Goal: Task Accomplishment & Management: Manage account settings

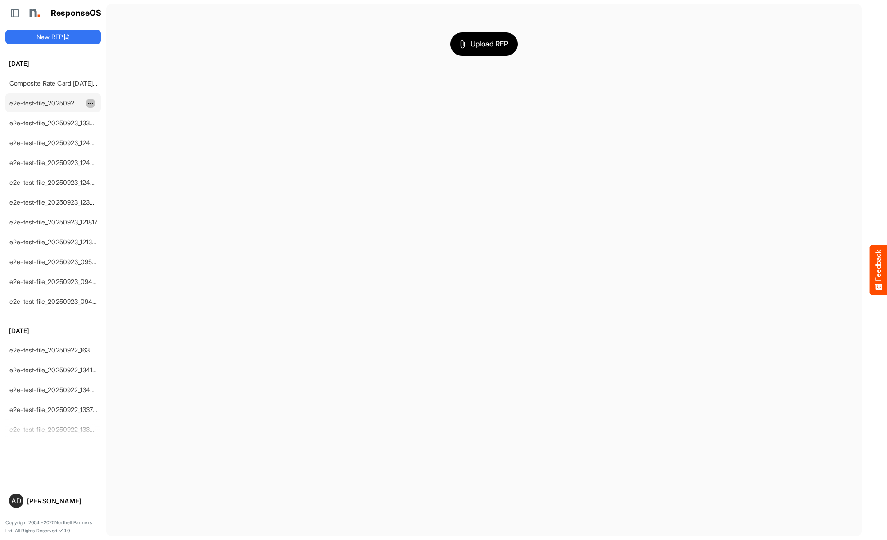
click at [91, 103] on span "dropdownbutton" at bounding box center [89, 103] width 5 height 6
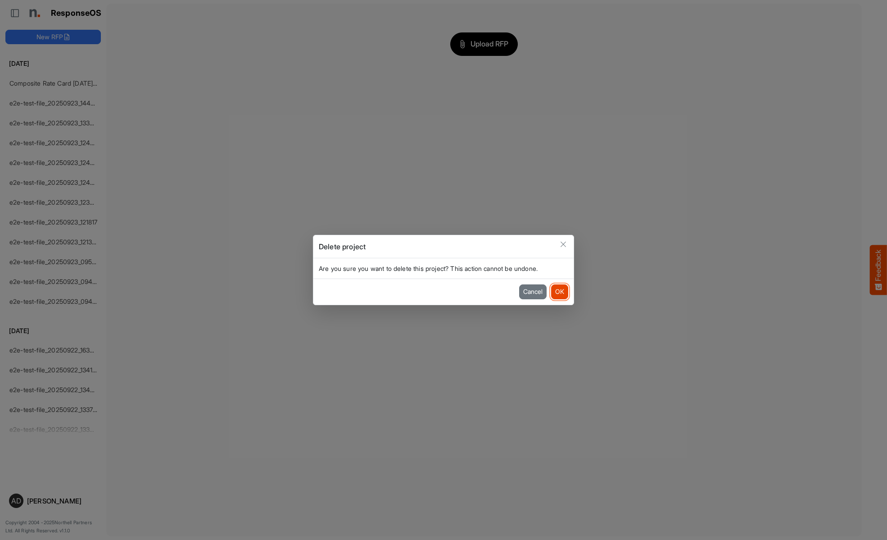
click at [559, 291] on button "OK" at bounding box center [559, 291] width 17 height 14
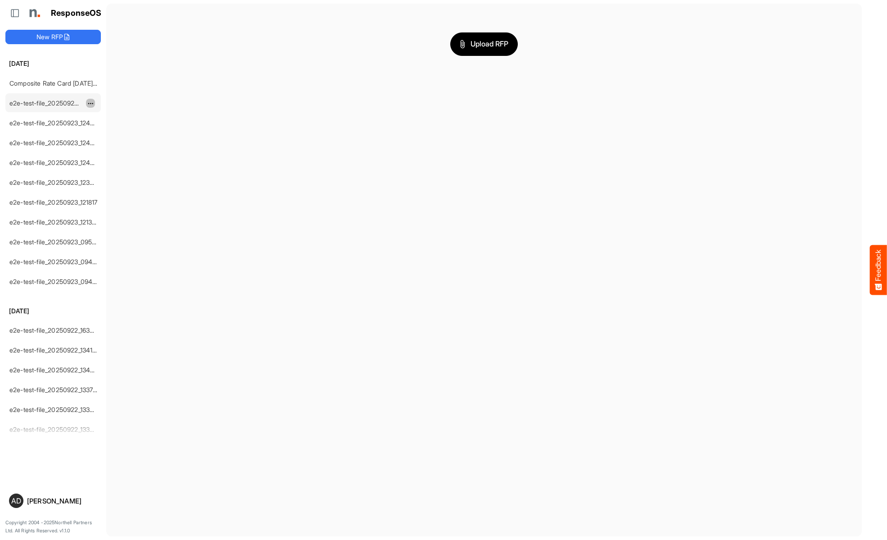
click at [91, 103] on span "dropdownbutton" at bounding box center [89, 103] width 5 height 6
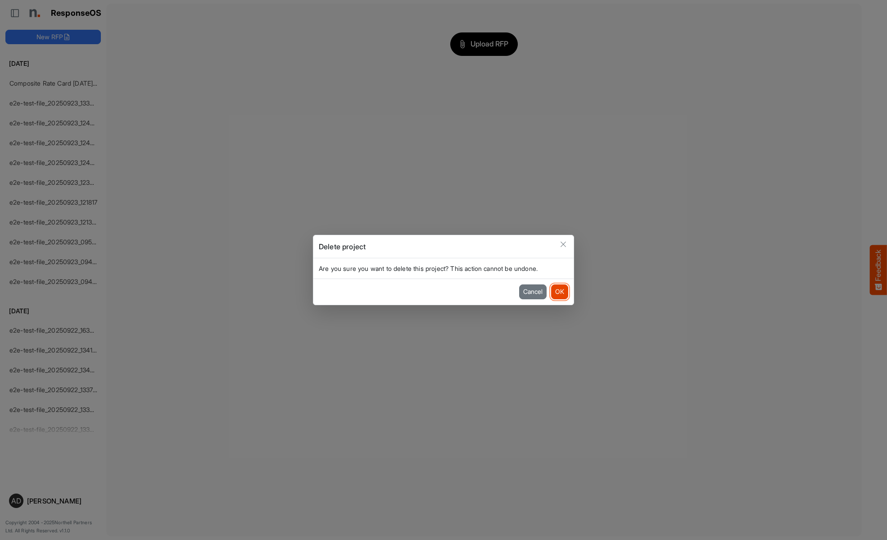
click at [559, 291] on button "OK" at bounding box center [559, 291] width 17 height 14
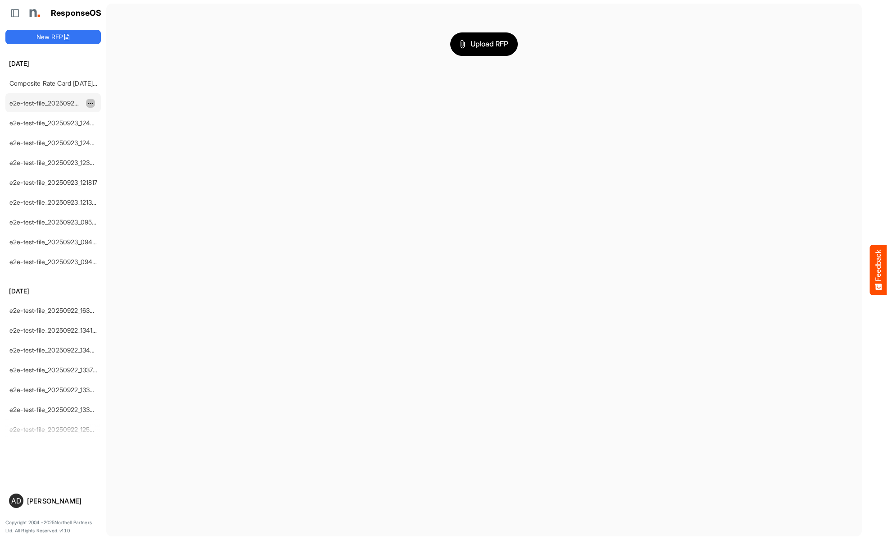
click at [91, 103] on span "dropdownbutton" at bounding box center [89, 103] width 5 height 6
click at [113, 131] on li "Delete" at bounding box center [113, 131] width 54 height 14
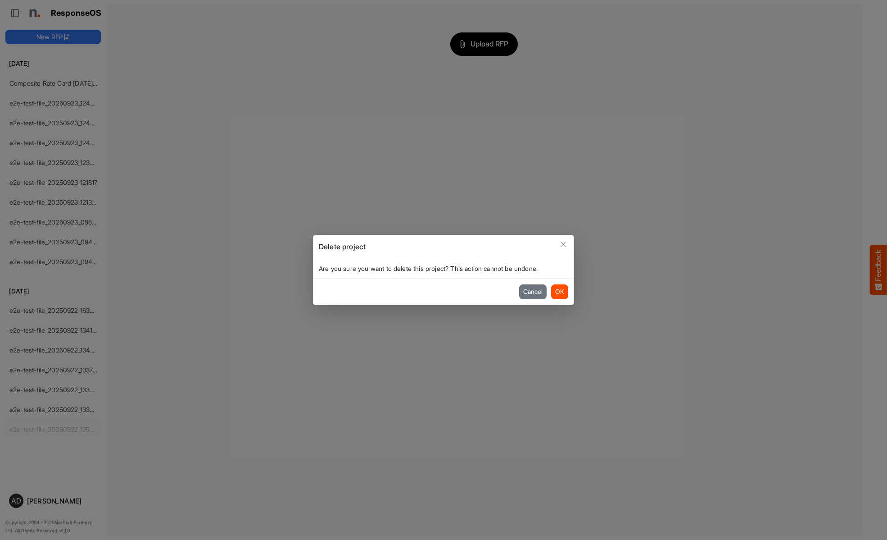
click at [559, 291] on button "OK" at bounding box center [559, 291] width 17 height 14
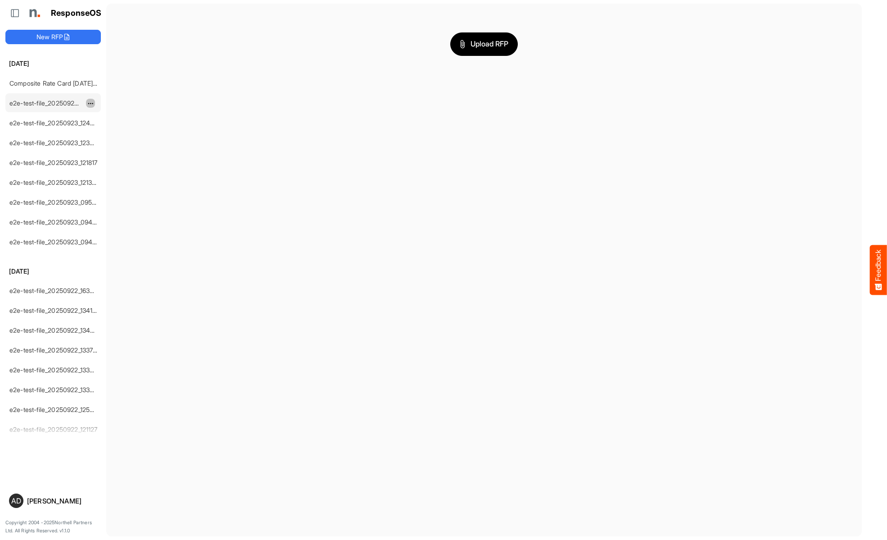
click at [91, 103] on span "dropdownbutton" at bounding box center [89, 103] width 5 height 6
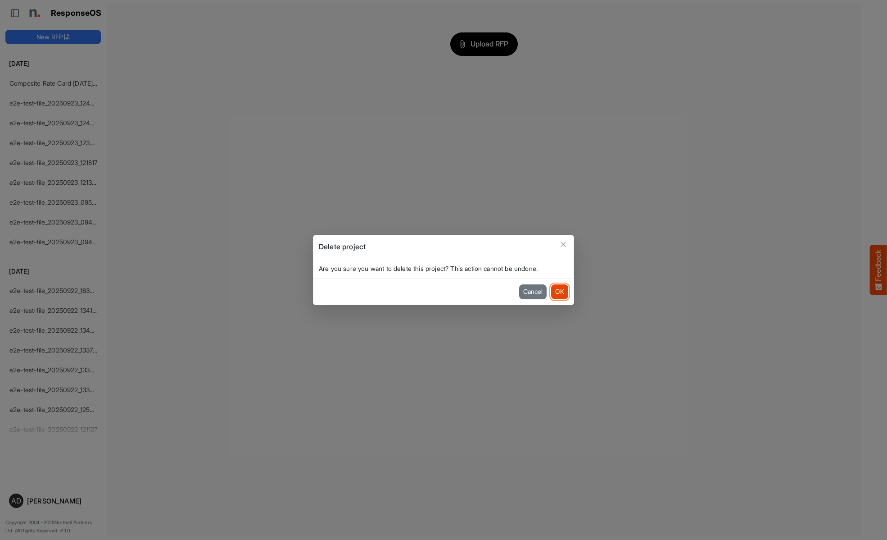
click at [559, 291] on button "OK" at bounding box center [559, 291] width 17 height 14
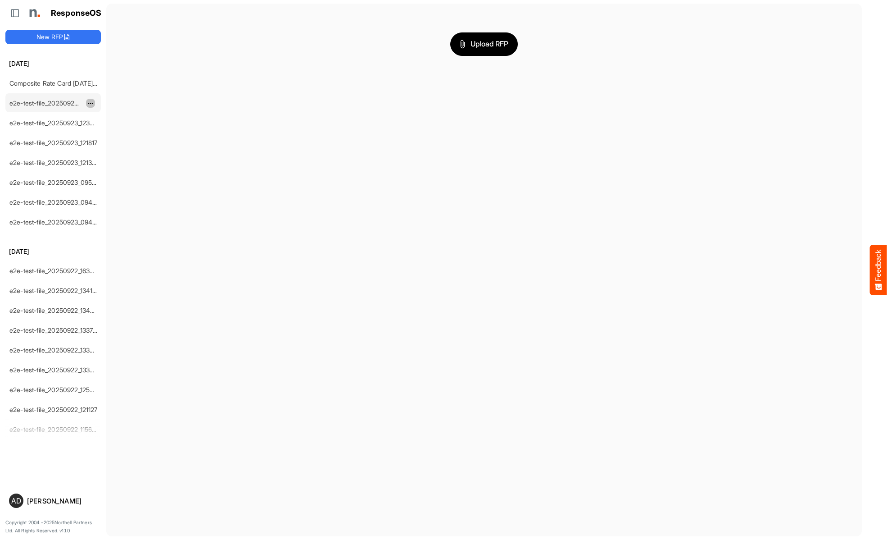
click at [91, 103] on span "dropdownbutton" at bounding box center [89, 103] width 5 height 6
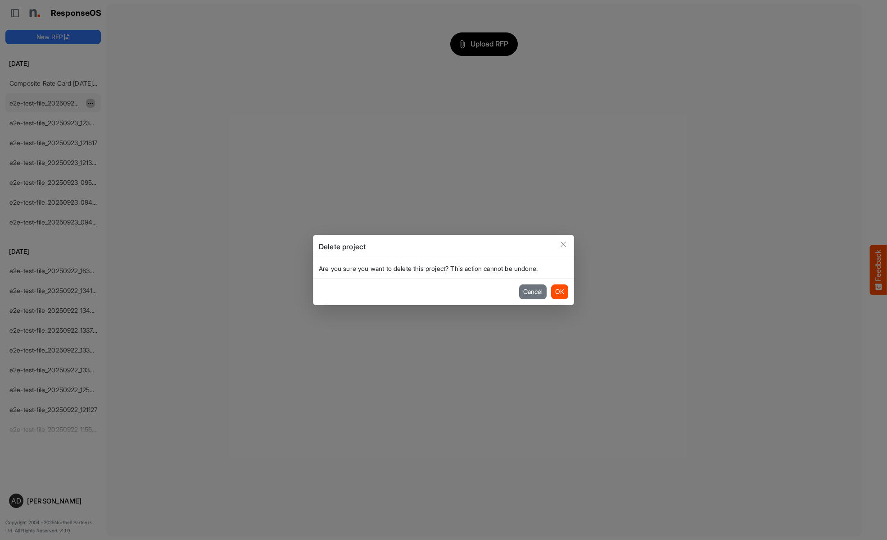
click at [559, 291] on button "OK" at bounding box center [559, 291] width 17 height 14
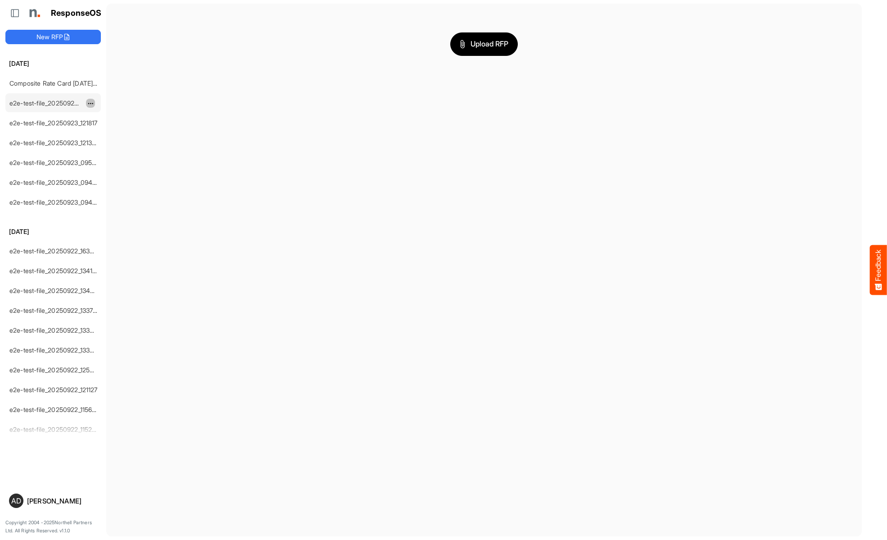
click at [91, 103] on span "dropdownbutton" at bounding box center [89, 103] width 5 height 6
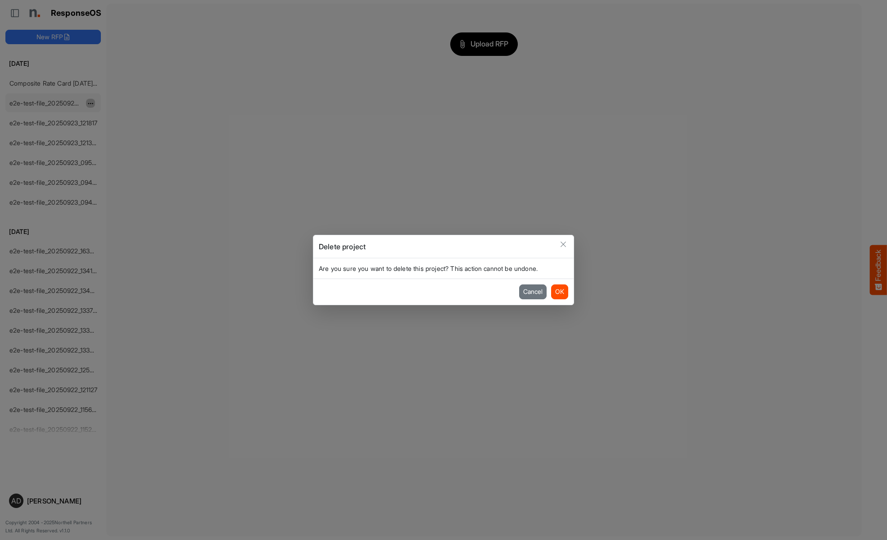
click at [559, 291] on button "OK" at bounding box center [559, 291] width 17 height 14
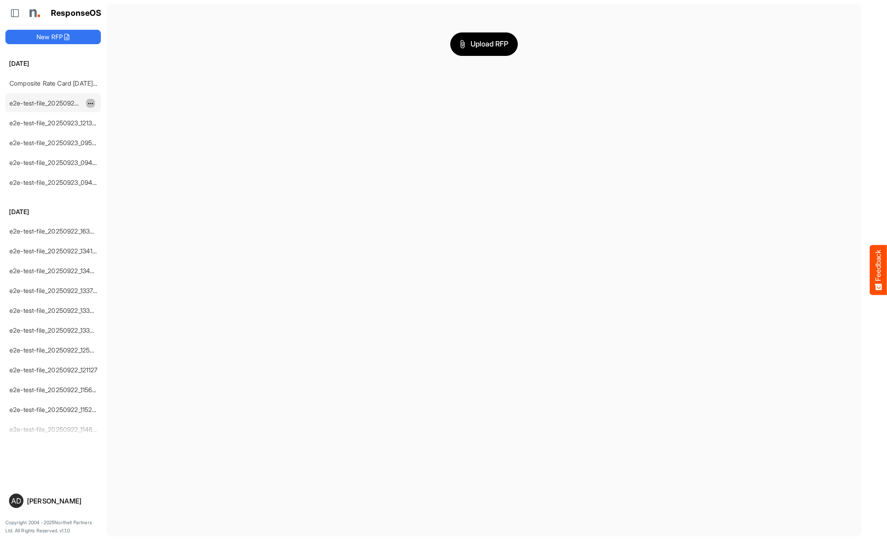
click at [91, 103] on span "dropdownbutton" at bounding box center [89, 103] width 5 height 6
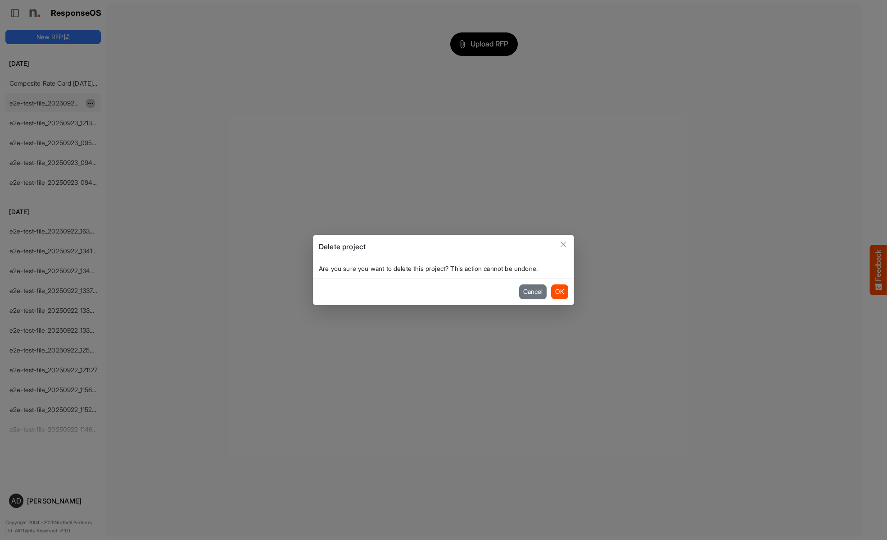
click at [559, 291] on button "OK" at bounding box center [559, 291] width 17 height 14
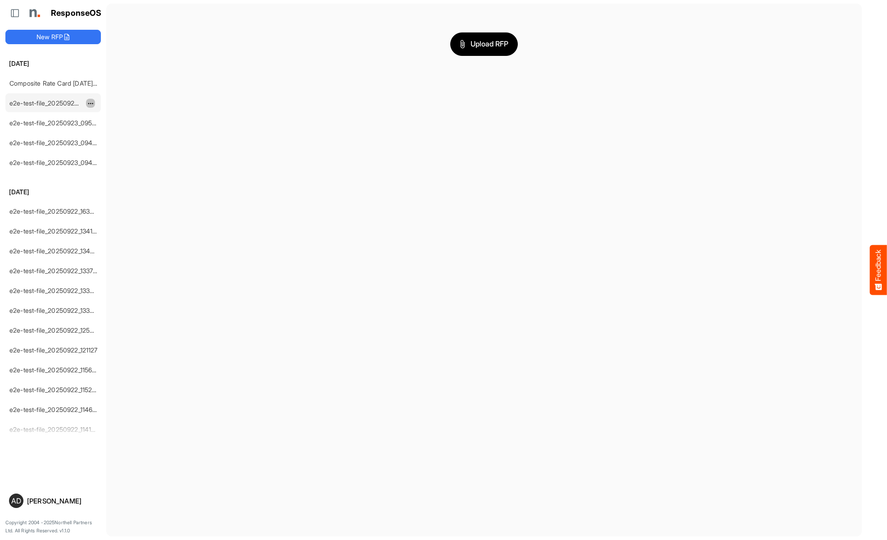
click at [91, 103] on span "dropdownbutton" at bounding box center [89, 103] width 5 height 6
click at [113, 131] on li "Delete" at bounding box center [113, 131] width 54 height 14
click at [91, 103] on span "dropdownbutton" at bounding box center [89, 103] width 5 height 6
click at [113, 131] on li "Delete" at bounding box center [113, 131] width 54 height 14
click at [91, 103] on span "dropdownbutton" at bounding box center [89, 103] width 5 height 6
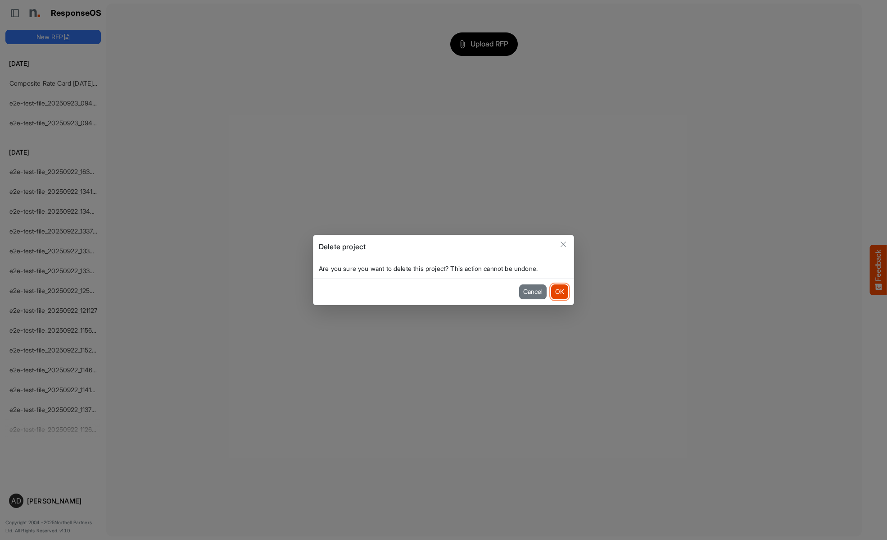
click at [559, 291] on button "OK" at bounding box center [559, 291] width 17 height 14
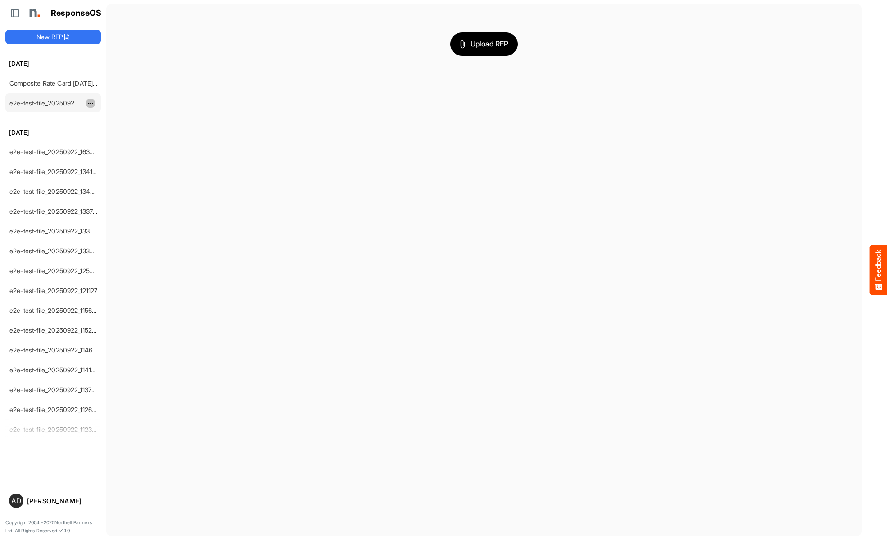
click at [91, 103] on span "dropdownbutton" at bounding box center [89, 103] width 5 height 6
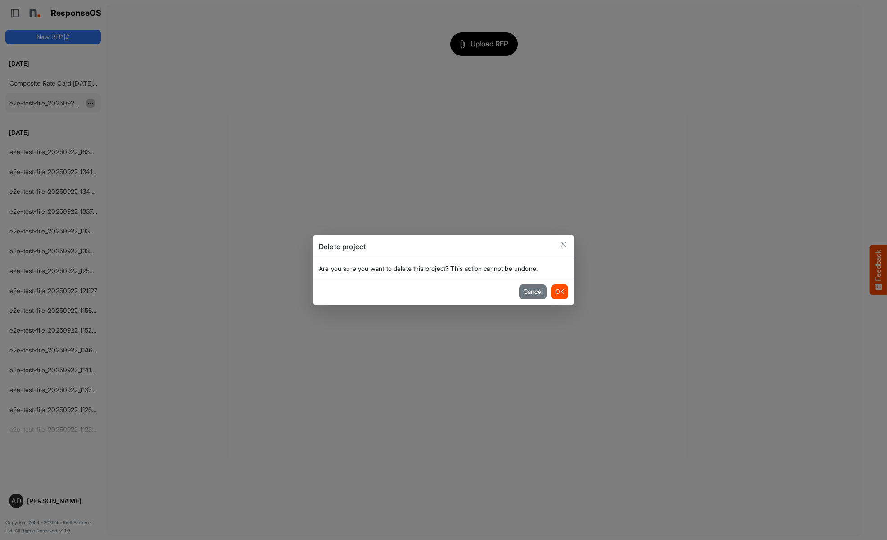
click at [559, 291] on button "OK" at bounding box center [559, 291] width 17 height 14
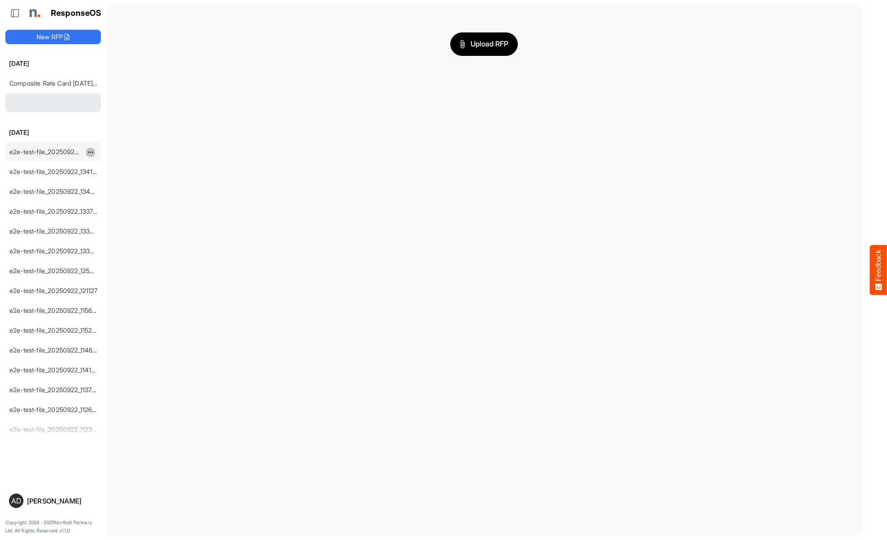
click at [91, 149] on span "dropdownbutton" at bounding box center [89, 152] width 5 height 6
click at [113, 160] on li "Delete" at bounding box center [113, 160] width 54 height 14
click at [91, 132] on span "dropdownbutton" at bounding box center [89, 132] width 5 height 6
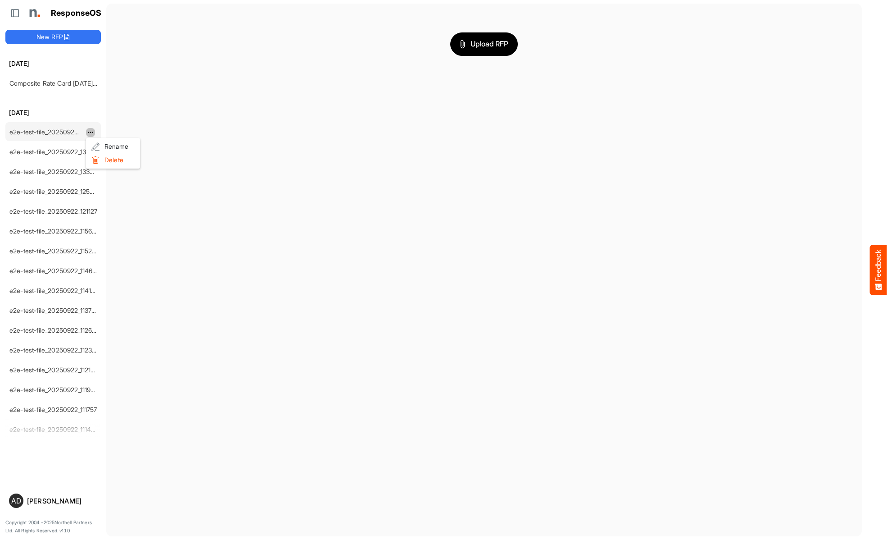
click at [113, 160] on li "Delete" at bounding box center [113, 160] width 54 height 14
click at [91, 132] on span "dropdownbutton" at bounding box center [89, 132] width 5 height 6
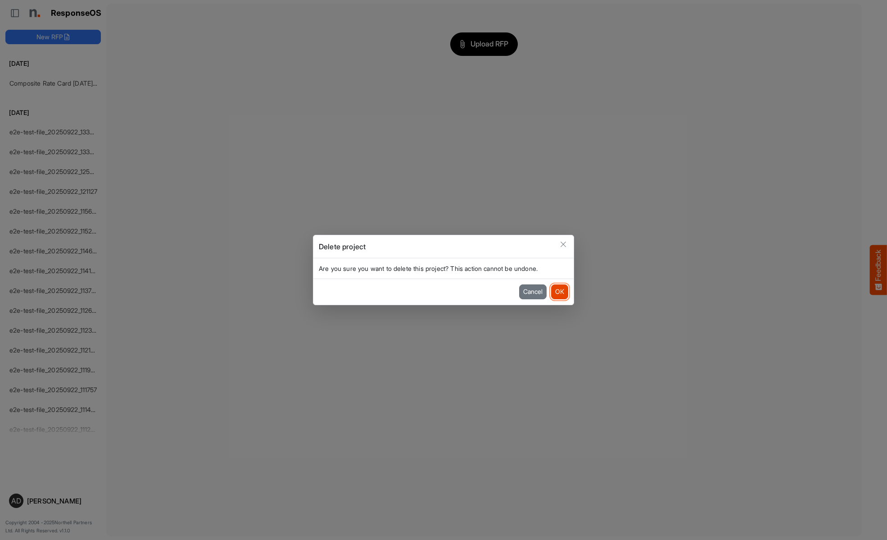
click at [559, 291] on button "OK" at bounding box center [559, 291] width 17 height 14
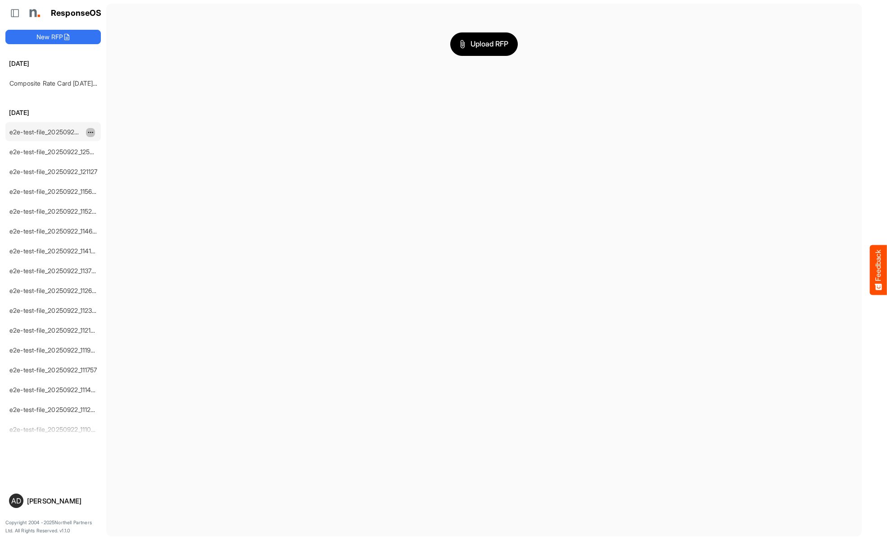
click at [91, 132] on span "dropdownbutton" at bounding box center [89, 132] width 5 height 6
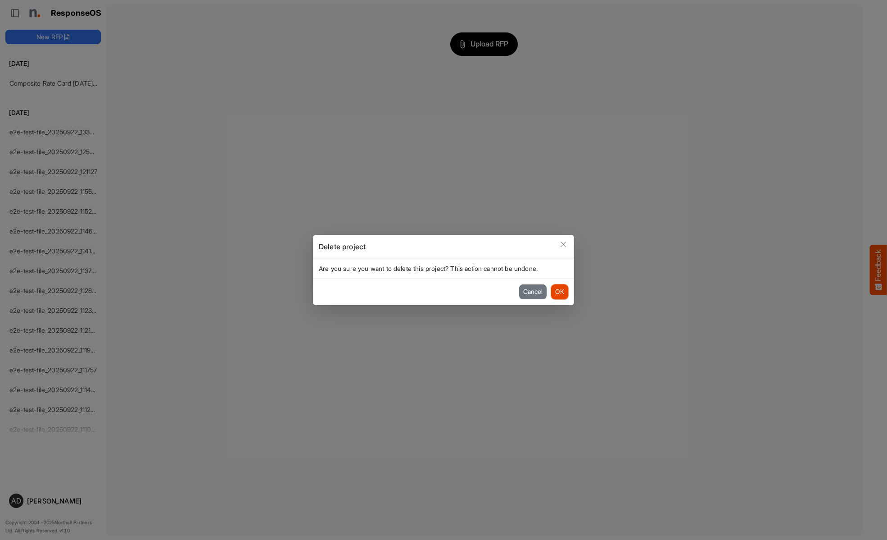
click at [559, 291] on button "OK" at bounding box center [559, 291] width 17 height 14
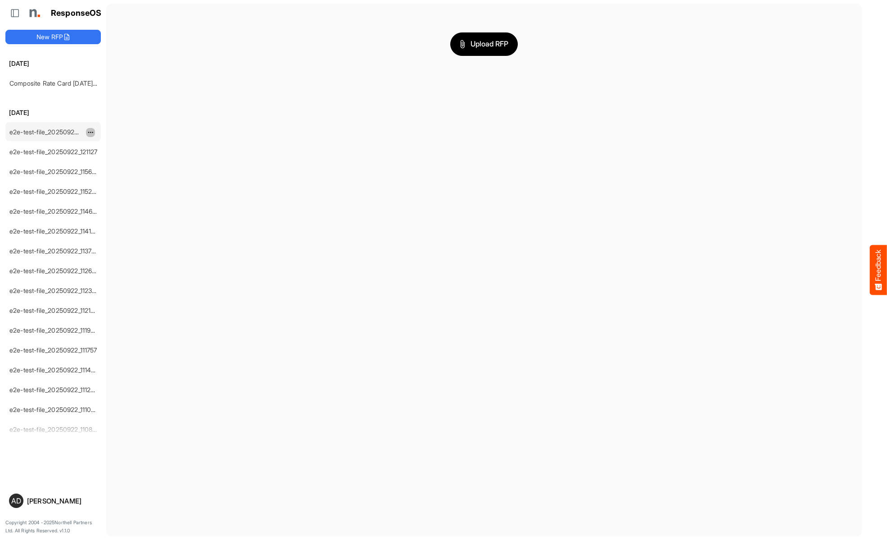
click at [91, 132] on span "dropdownbutton" at bounding box center [89, 132] width 5 height 6
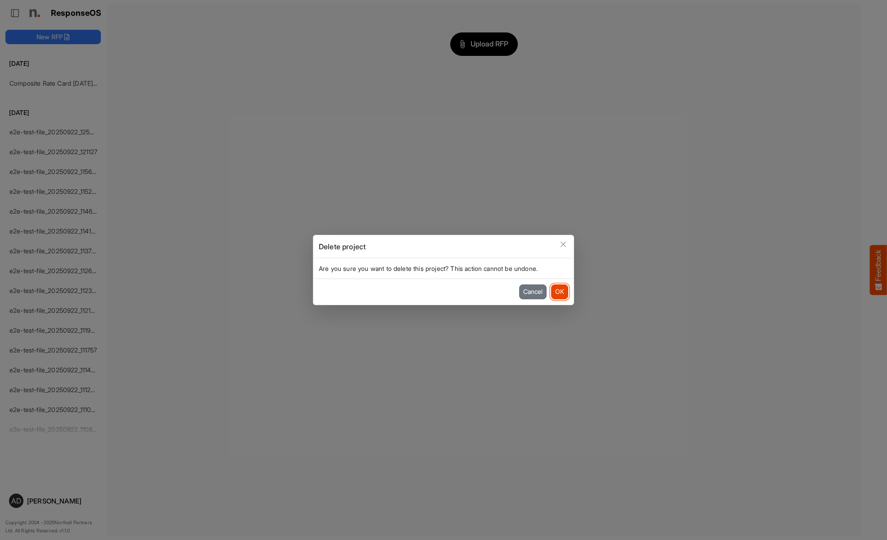
click at [559, 291] on button "OK" at bounding box center [559, 291] width 17 height 14
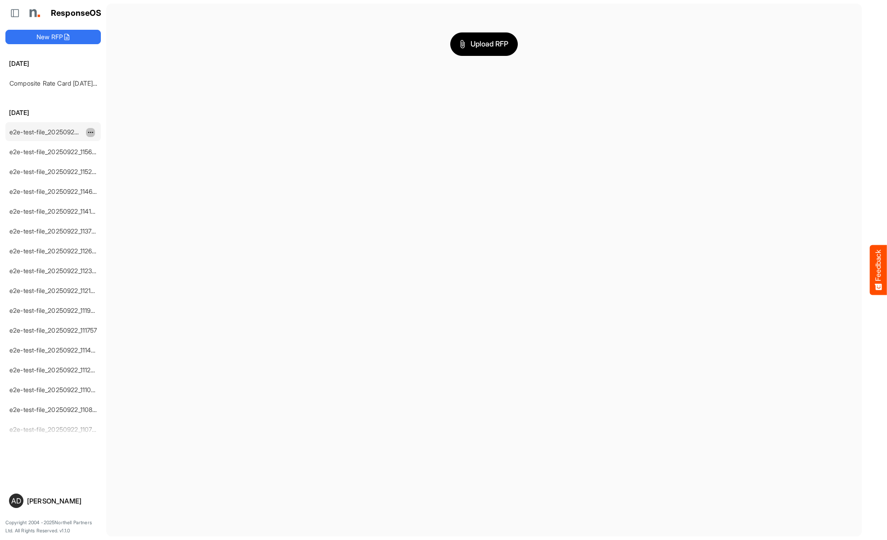
click at [91, 132] on span "dropdownbutton" at bounding box center [89, 132] width 5 height 6
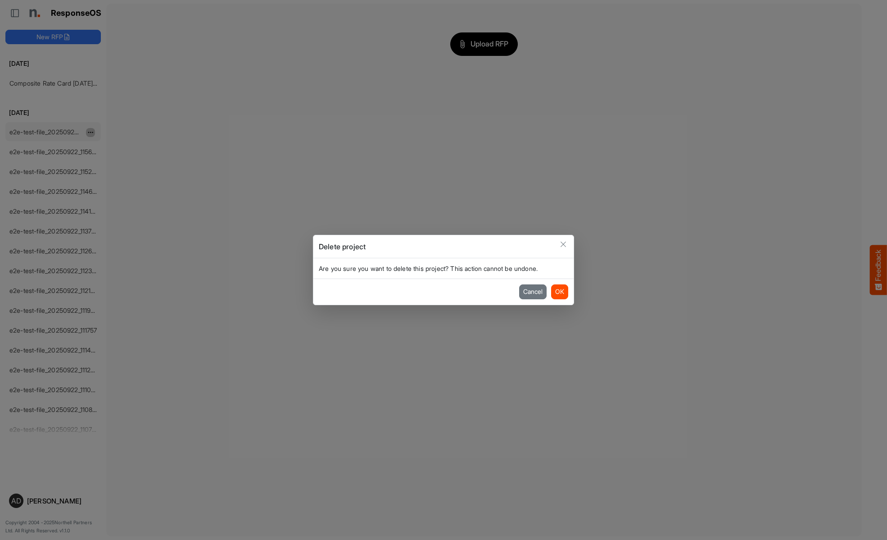
click at [559, 291] on button "OK" at bounding box center [559, 291] width 17 height 14
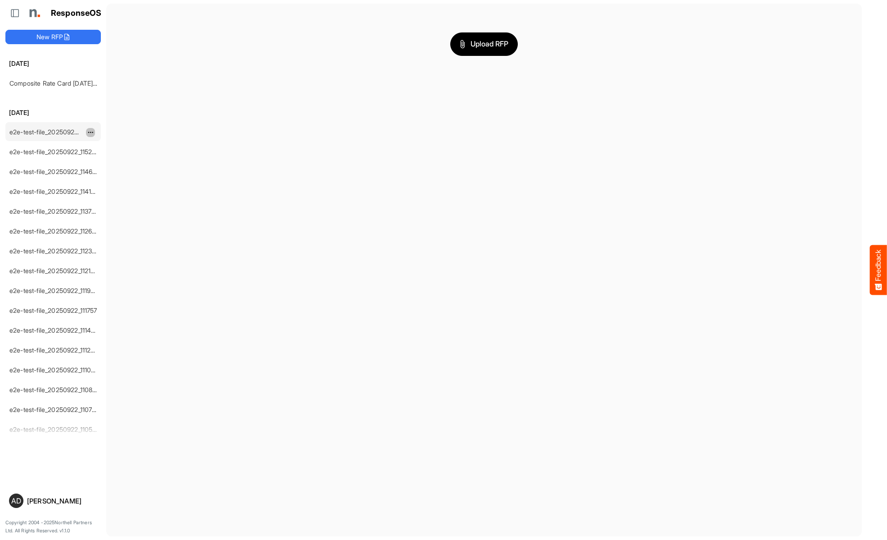
click at [91, 132] on span "dropdownbutton" at bounding box center [89, 132] width 5 height 6
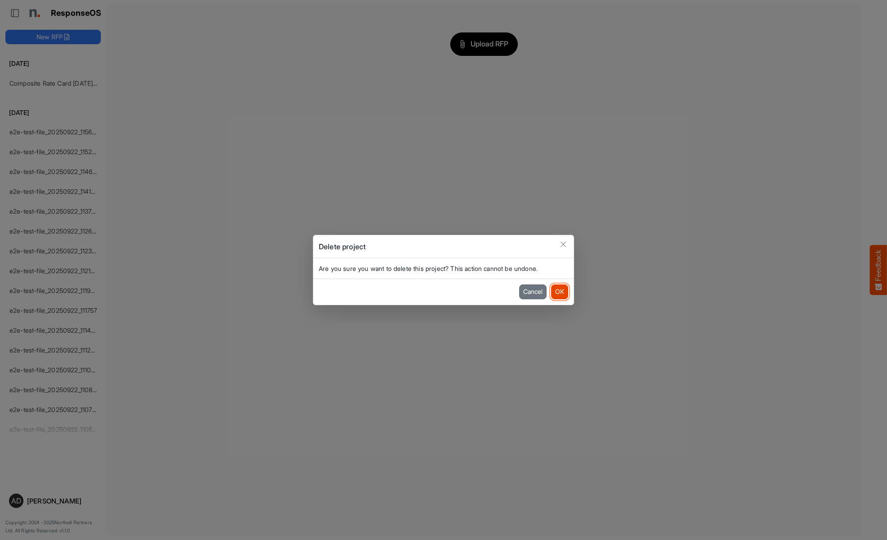
click at [559, 291] on button "OK" at bounding box center [559, 291] width 17 height 14
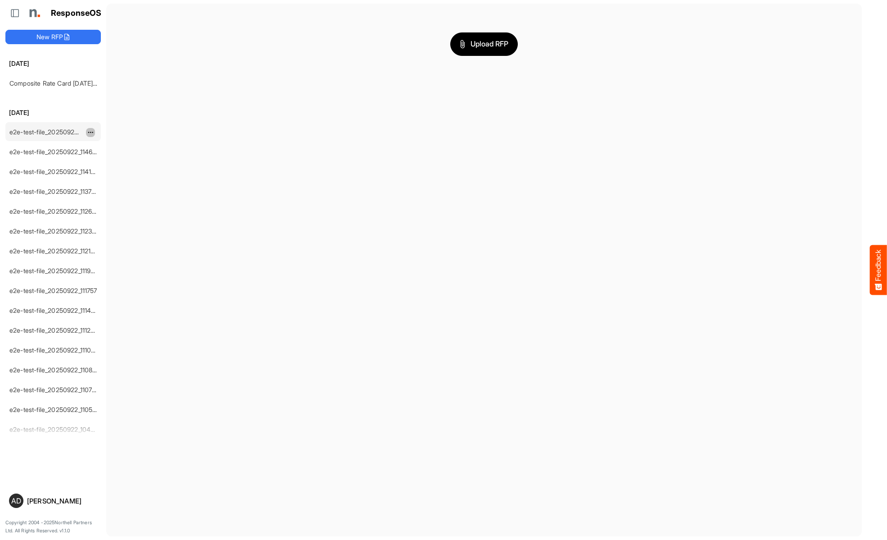
click at [91, 132] on span "dropdownbutton" at bounding box center [89, 132] width 5 height 6
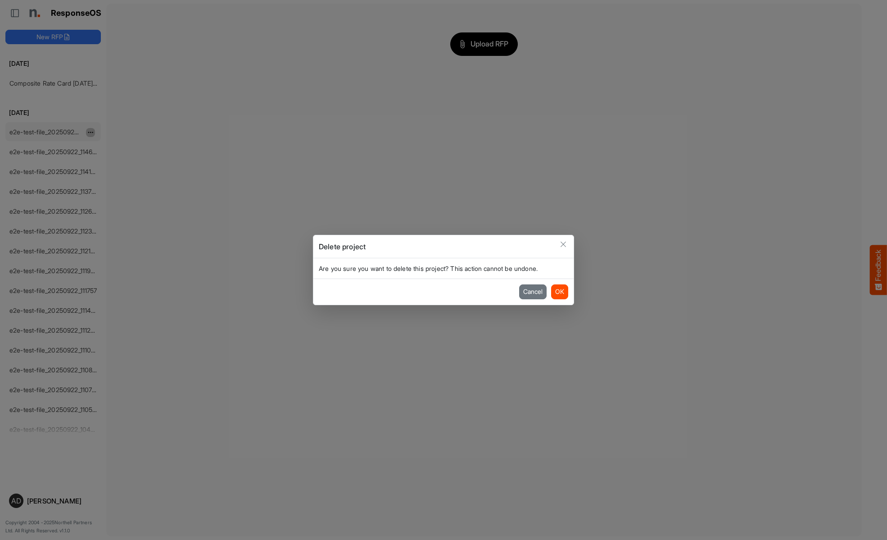
click at [559, 291] on button "OK" at bounding box center [559, 291] width 17 height 14
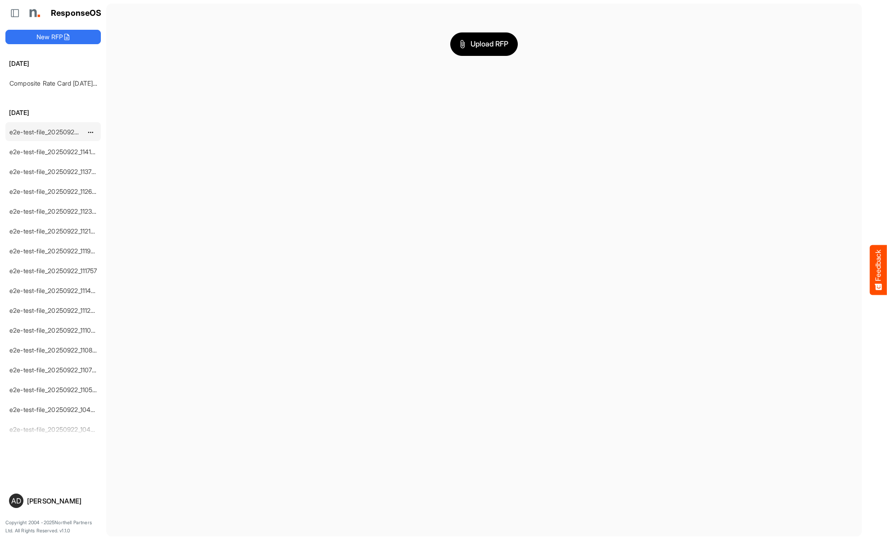
click at [91, 132] on span "dropdownbutton" at bounding box center [89, 132] width 5 height 6
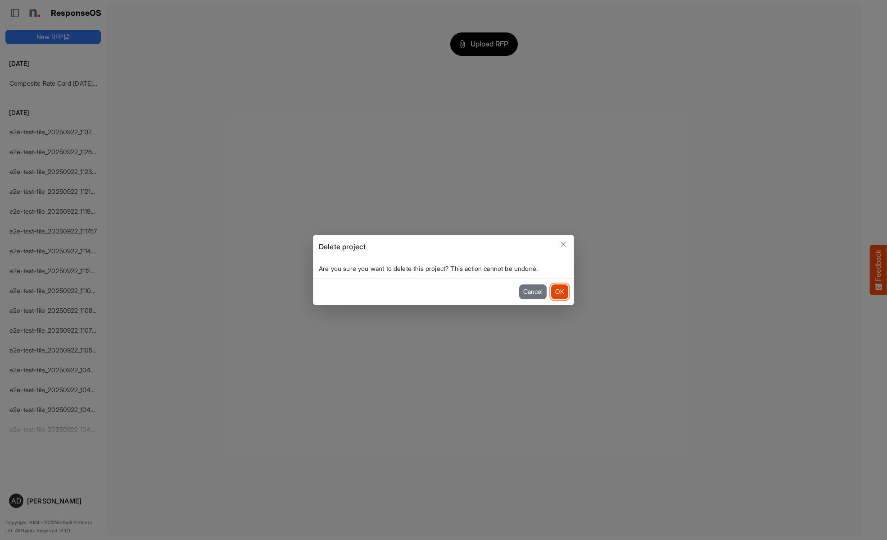
click at [559, 291] on button "OK" at bounding box center [559, 291] width 17 height 14
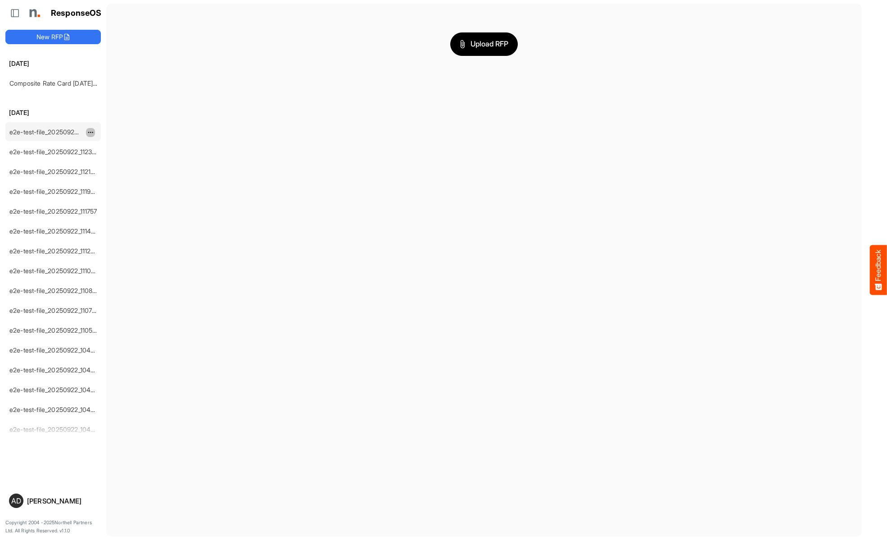
click at [91, 132] on span "dropdownbutton" at bounding box center [89, 132] width 5 height 6
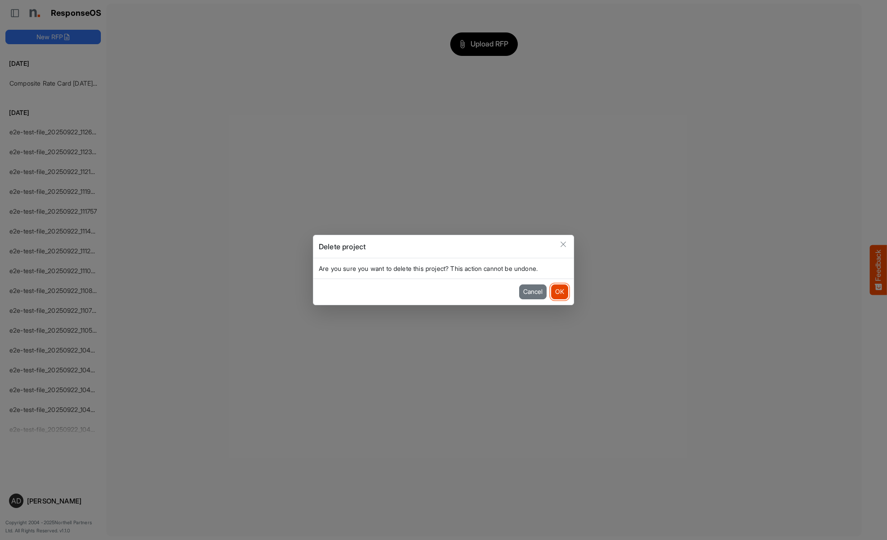
click at [559, 291] on button "OK" at bounding box center [559, 291] width 17 height 14
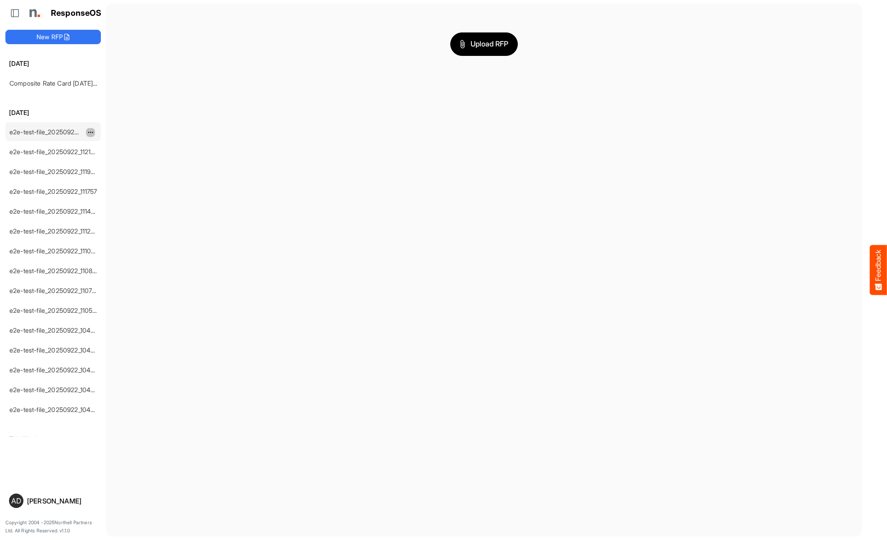
click at [91, 132] on span "dropdownbutton" at bounding box center [89, 132] width 5 height 6
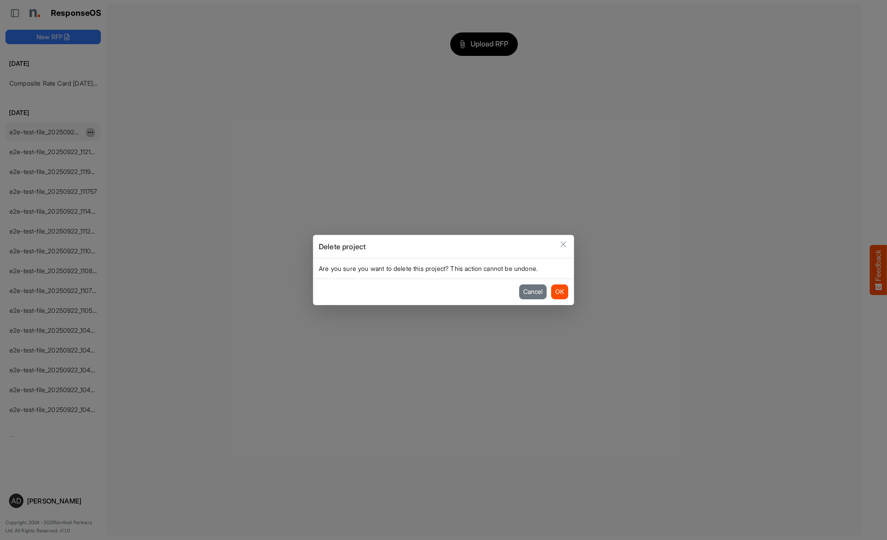
click at [559, 291] on button "OK" at bounding box center [559, 291] width 17 height 14
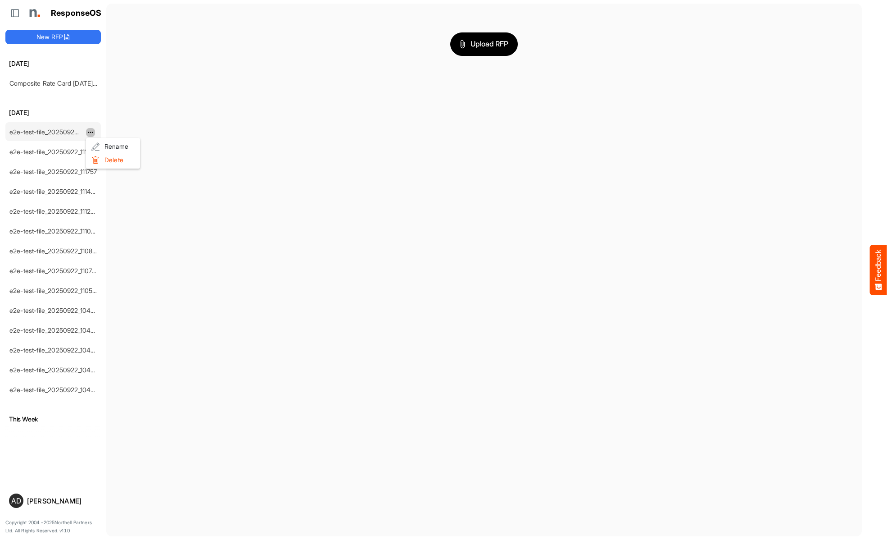
click at [113, 160] on li "Delete" at bounding box center [113, 160] width 54 height 14
click at [91, 132] on span "dropdownbutton" at bounding box center [89, 132] width 5 height 6
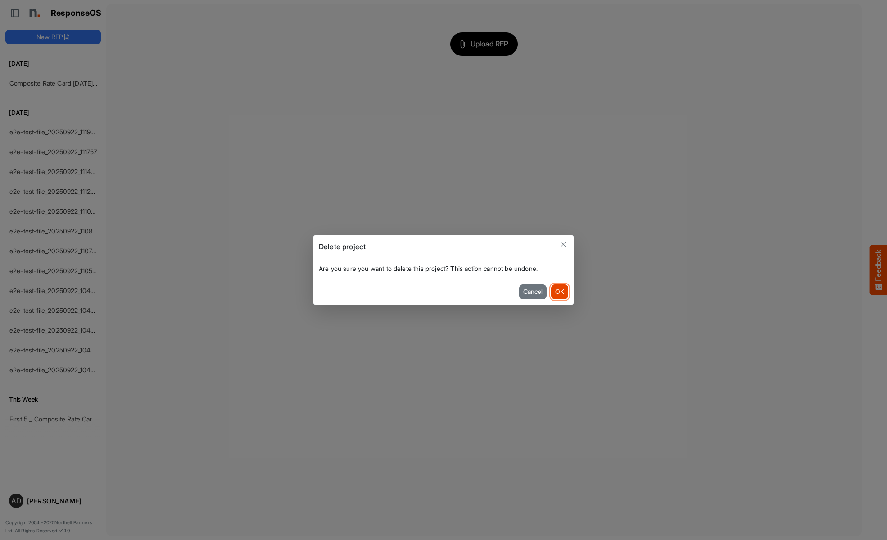
click at [559, 291] on button "OK" at bounding box center [559, 291] width 17 height 14
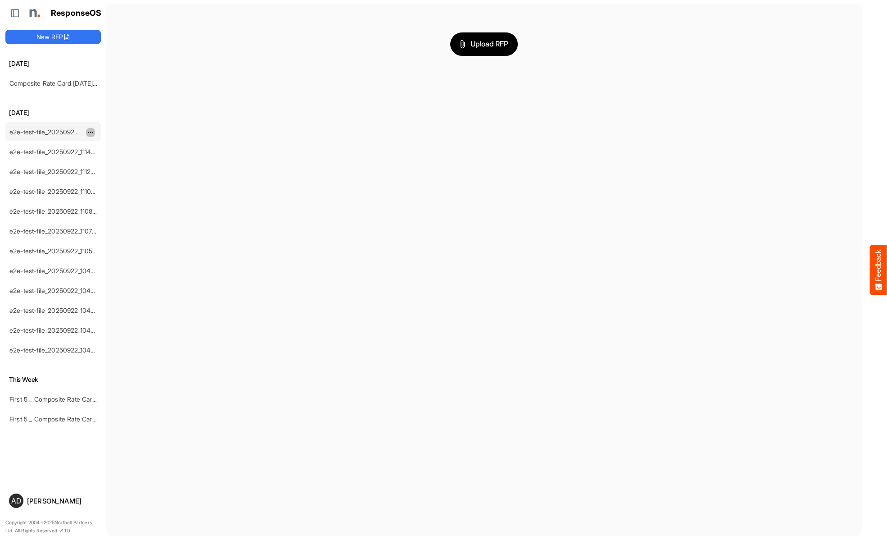
click at [91, 132] on span "dropdownbutton" at bounding box center [89, 132] width 5 height 6
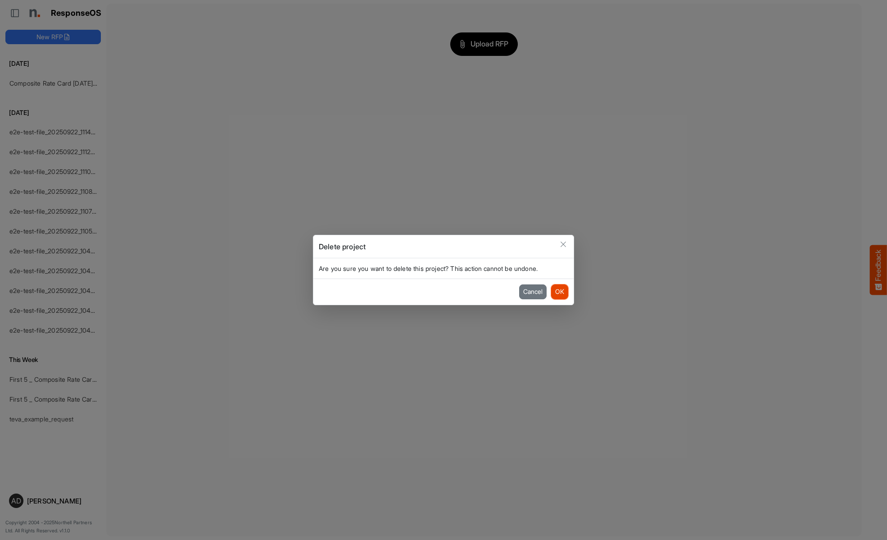
click at [559, 291] on button "OK" at bounding box center [559, 291] width 17 height 14
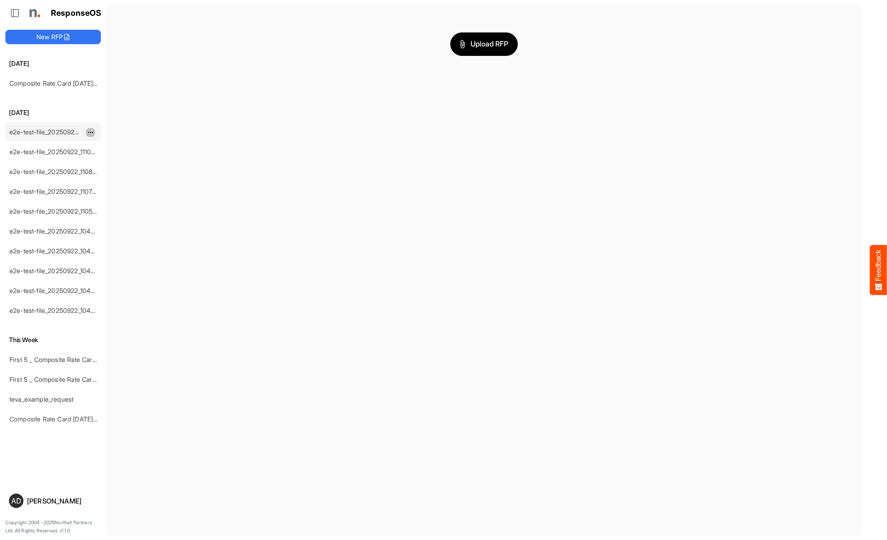
click at [91, 132] on span "dropdownbutton" at bounding box center [89, 132] width 5 height 6
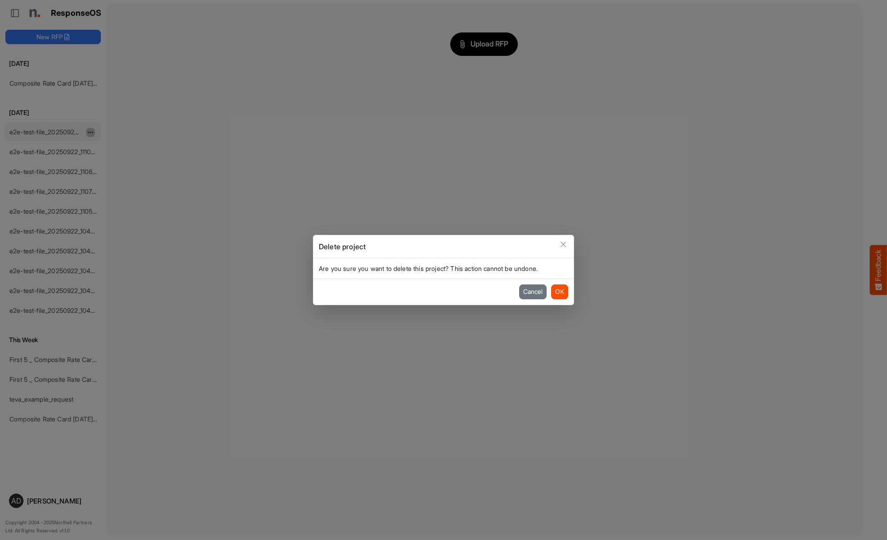
click at [559, 291] on button "OK" at bounding box center [559, 291] width 17 height 14
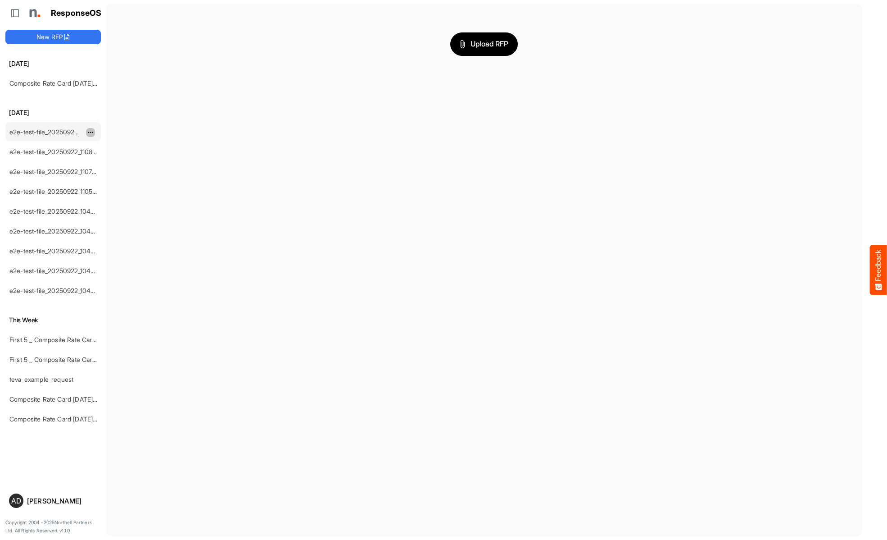
click at [91, 132] on span "dropdownbutton" at bounding box center [89, 132] width 5 height 6
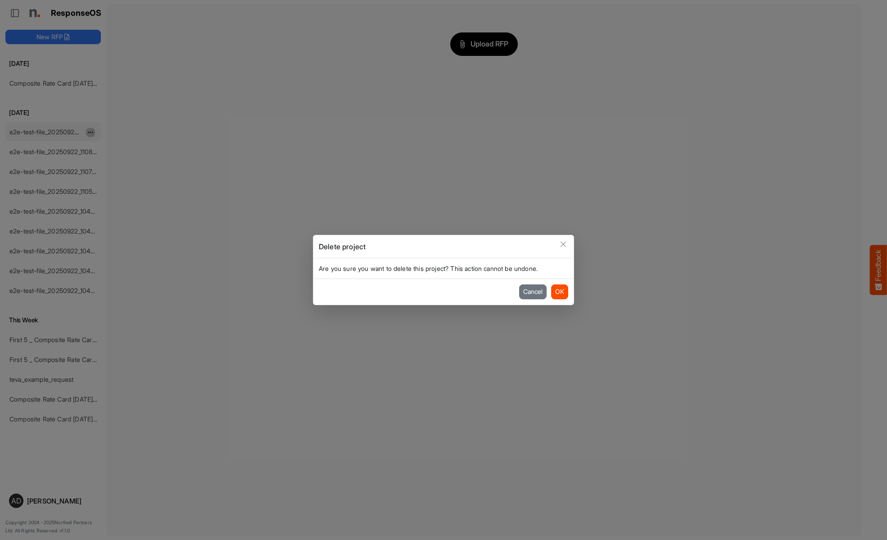
click at [559, 291] on button "OK" at bounding box center [559, 291] width 17 height 14
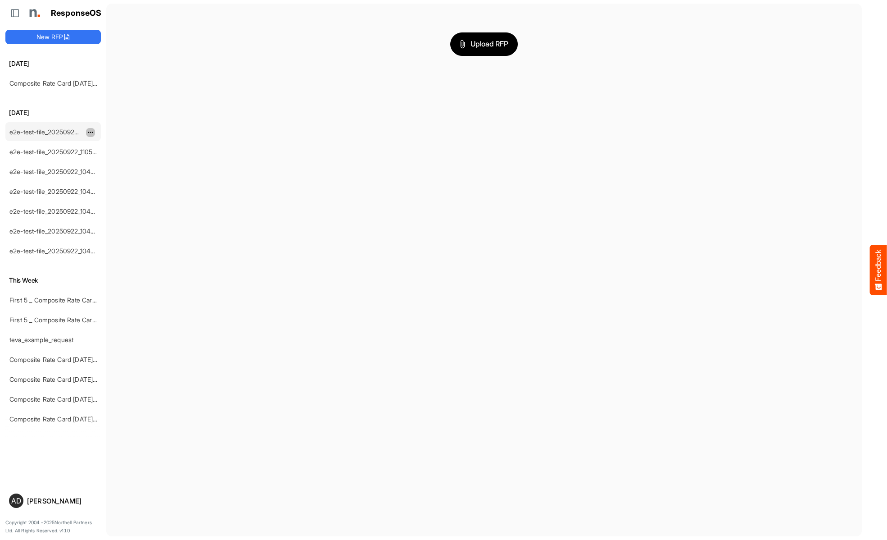
click at [91, 132] on span "dropdownbutton" at bounding box center [89, 132] width 5 height 6
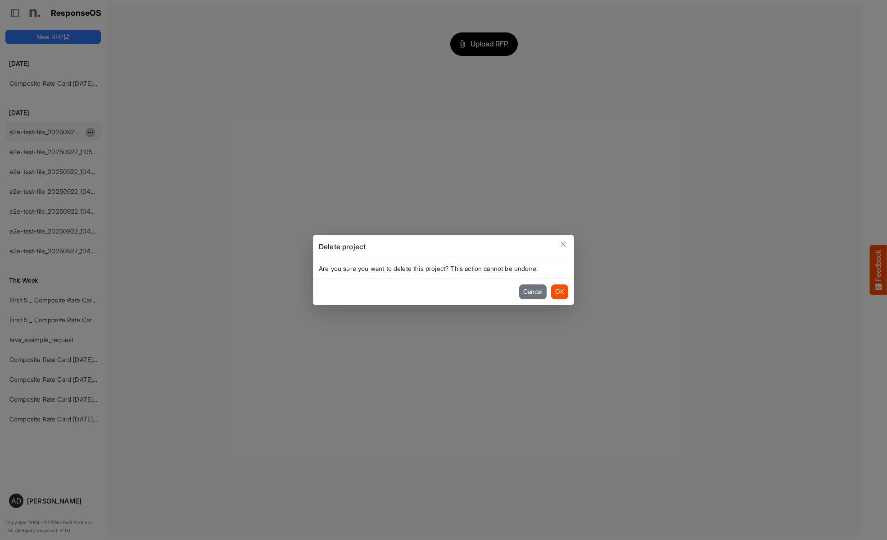
click at [559, 291] on button "OK" at bounding box center [559, 291] width 17 height 14
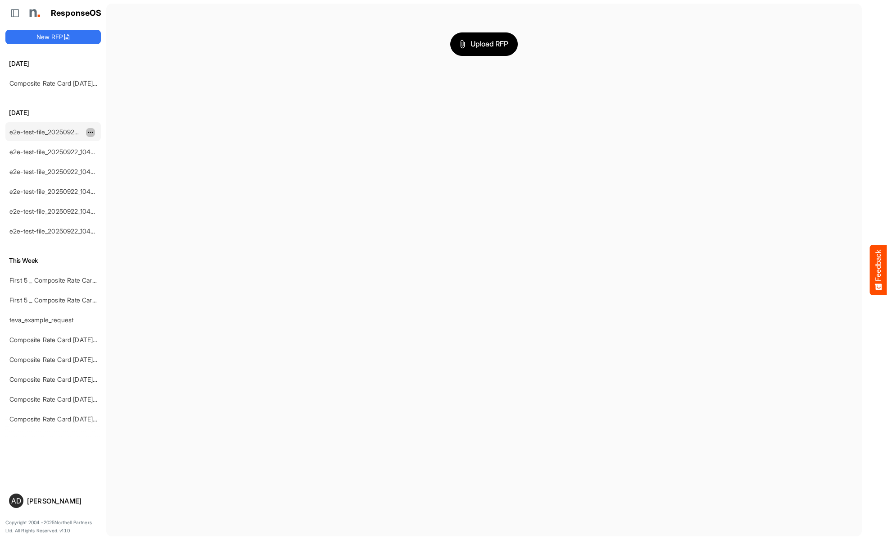
click at [91, 132] on span "dropdownbutton" at bounding box center [89, 132] width 5 height 6
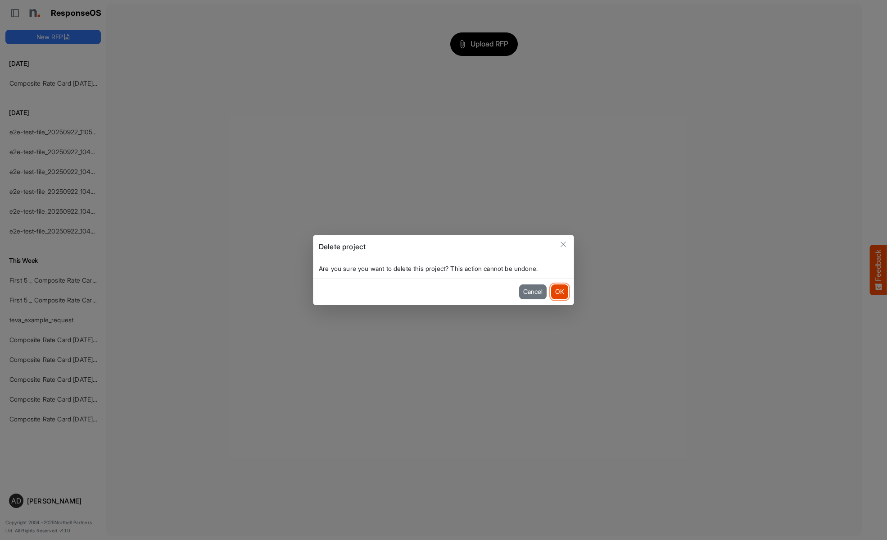
click at [559, 291] on button "OK" at bounding box center [559, 291] width 17 height 14
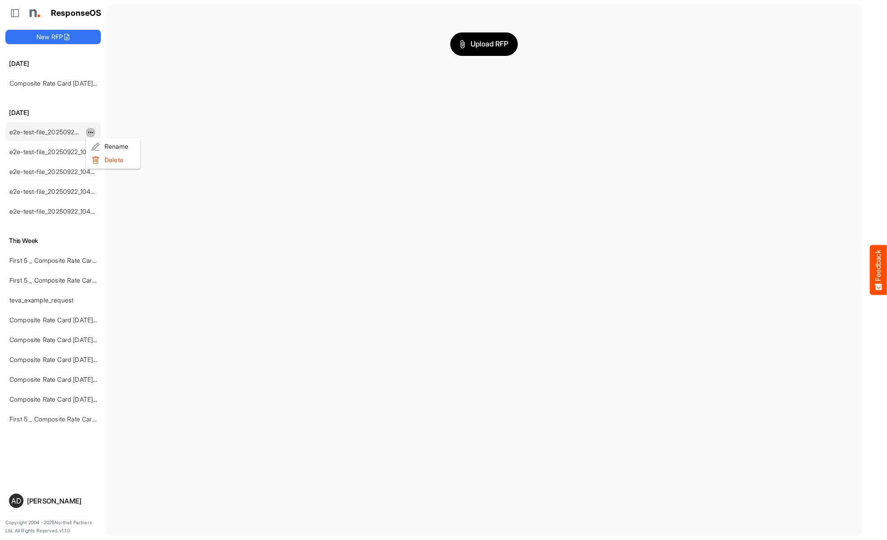
click at [113, 160] on li "Delete" at bounding box center [113, 160] width 54 height 14
